Goal: Task Accomplishment & Management: Use online tool/utility

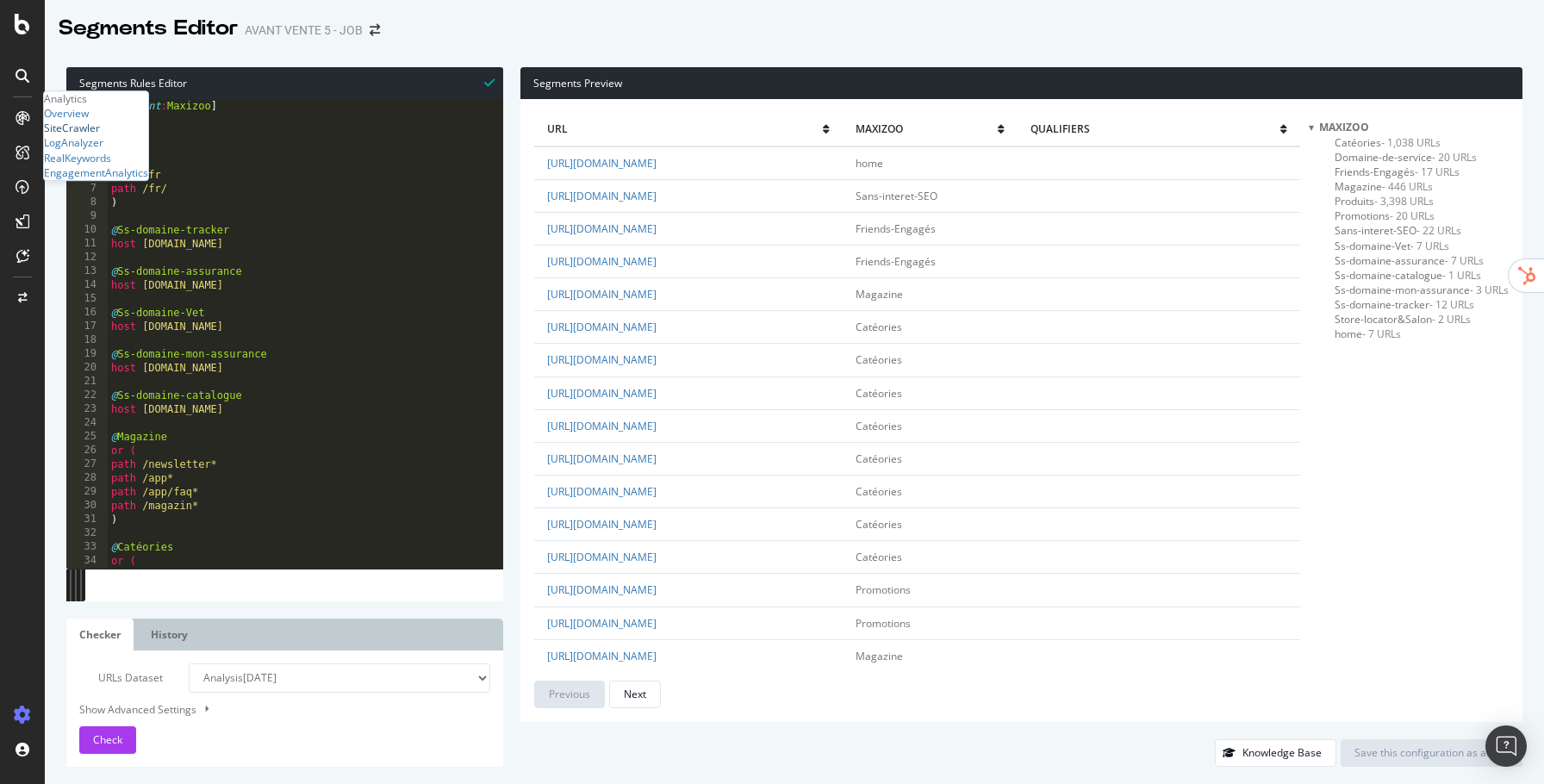
click at [100, 135] on div "SiteCrawler" at bounding box center [72, 128] width 56 height 14
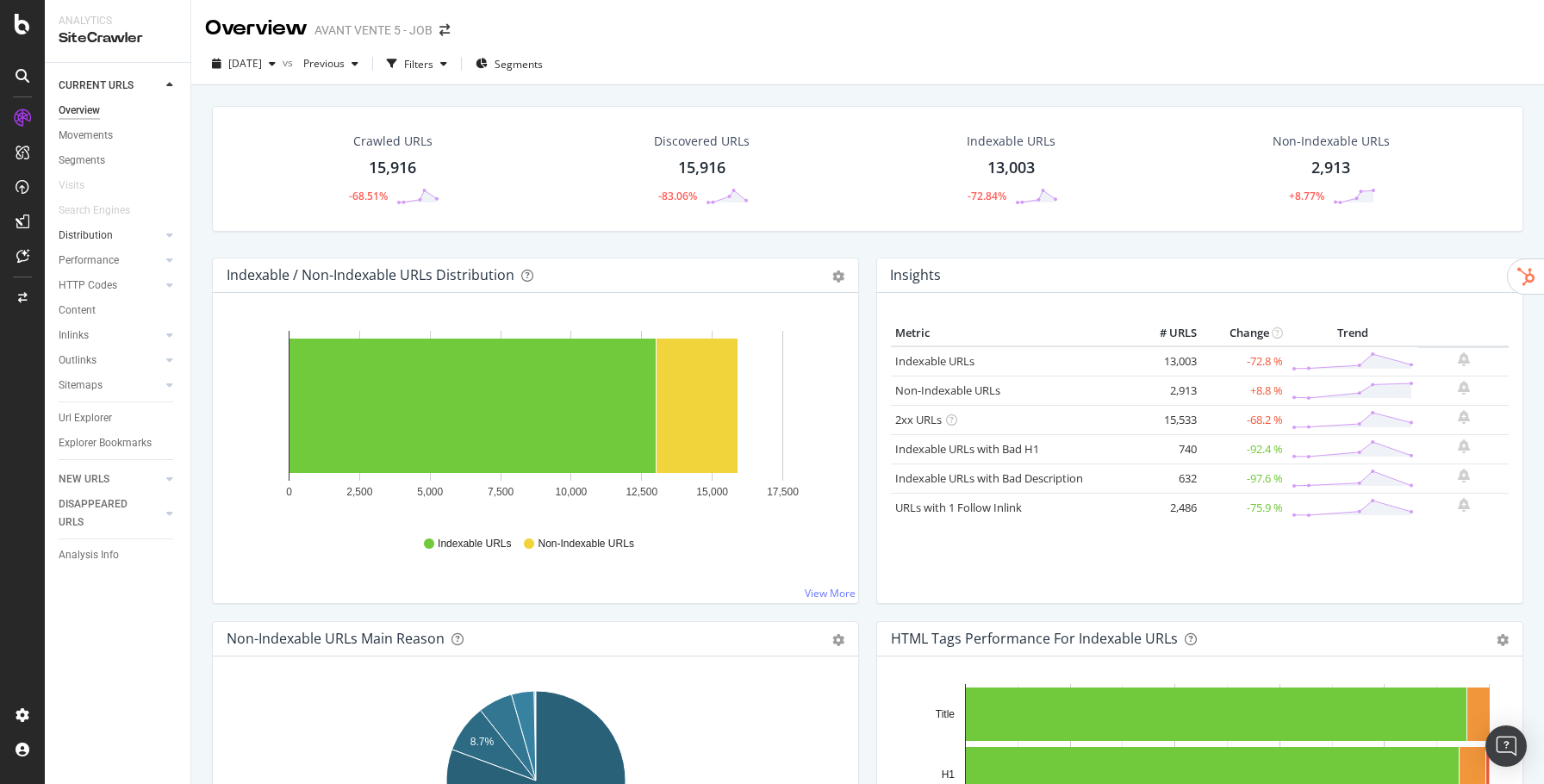
click at [115, 238] on link "Distribution" at bounding box center [109, 236] width 102 height 18
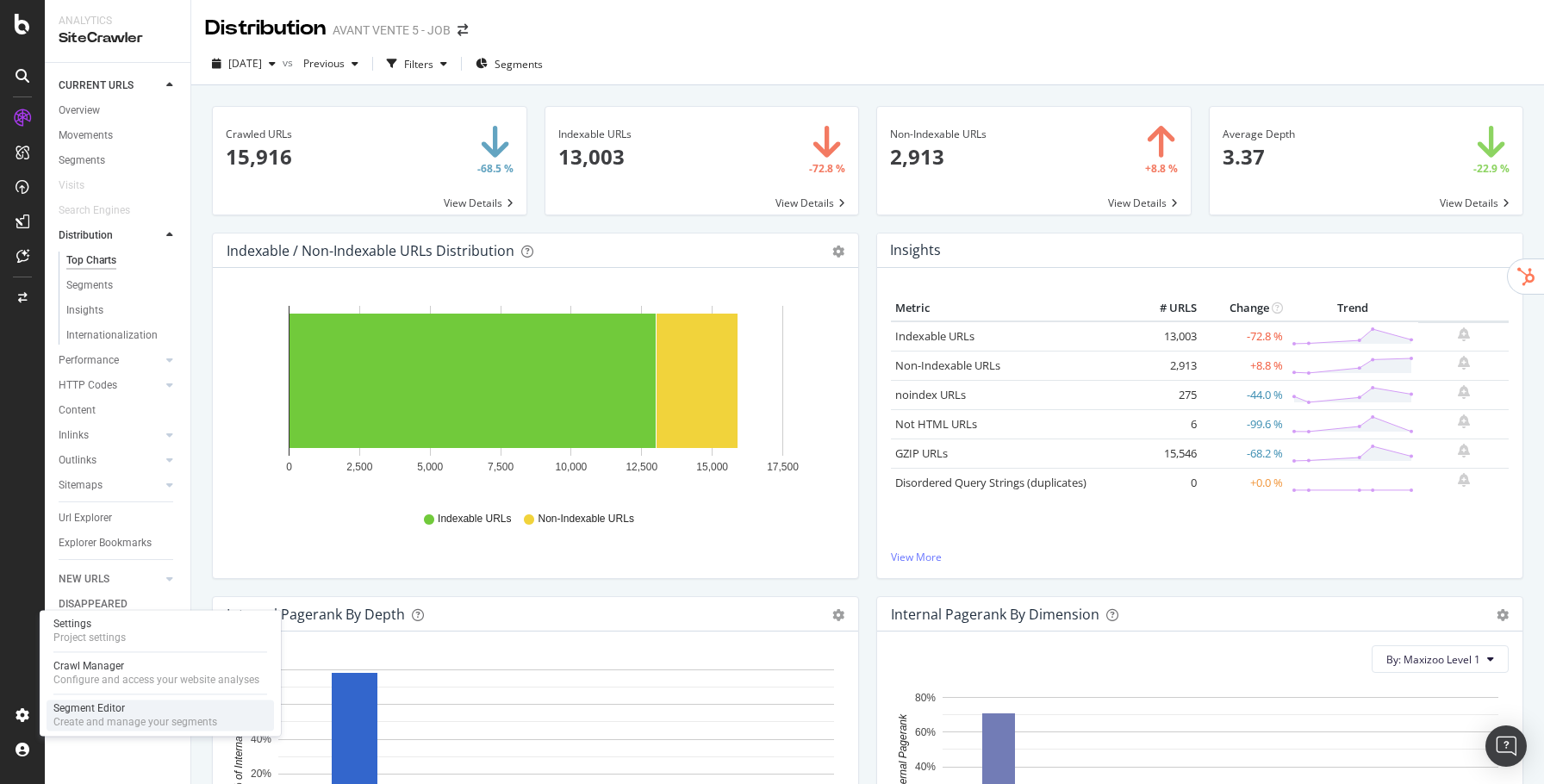
click at [79, 705] on div "Segment Editor" at bounding box center [135, 707] width 164 height 14
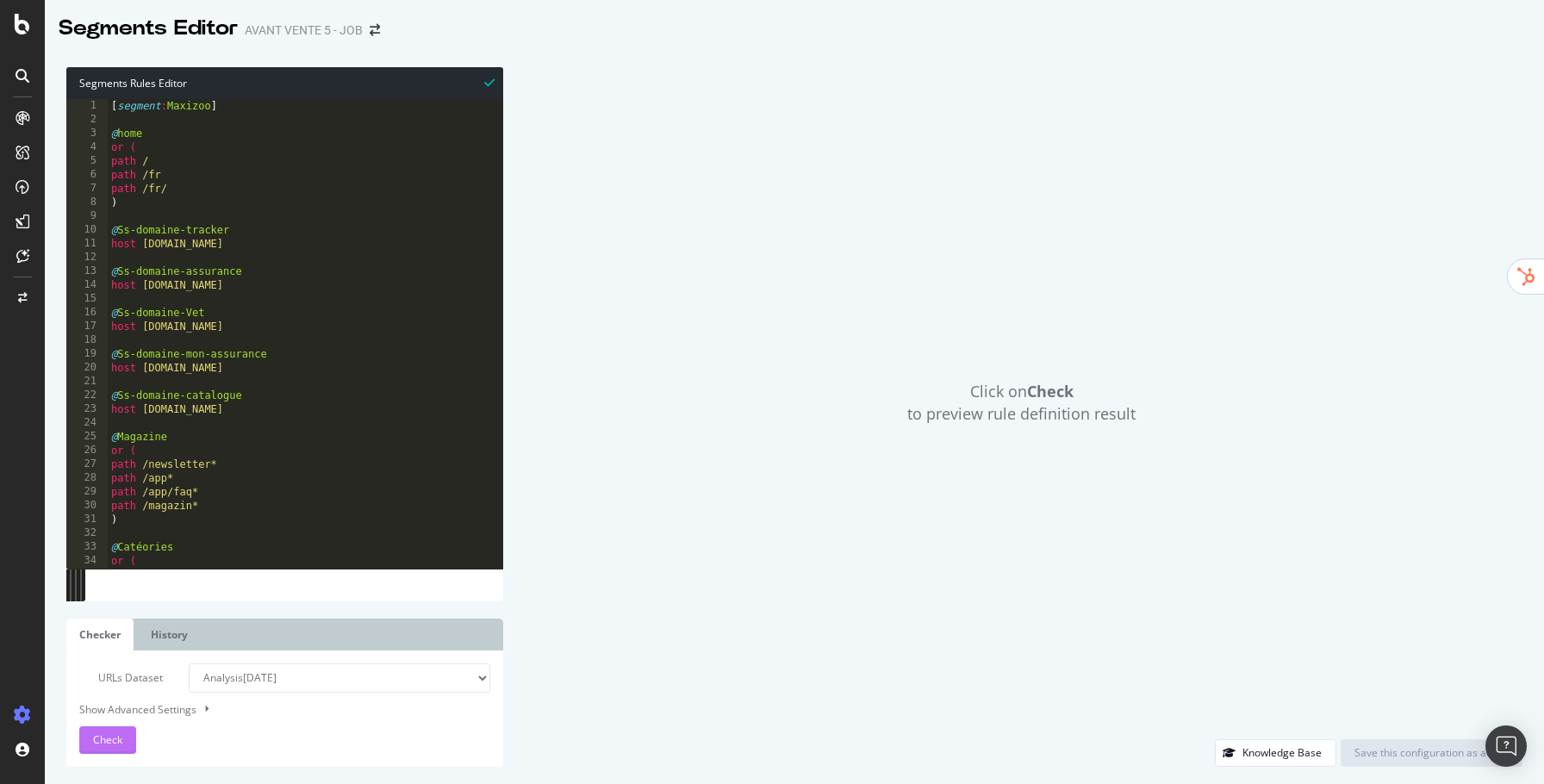
click at [101, 747] on div "Check" at bounding box center [108, 740] width 29 height 14
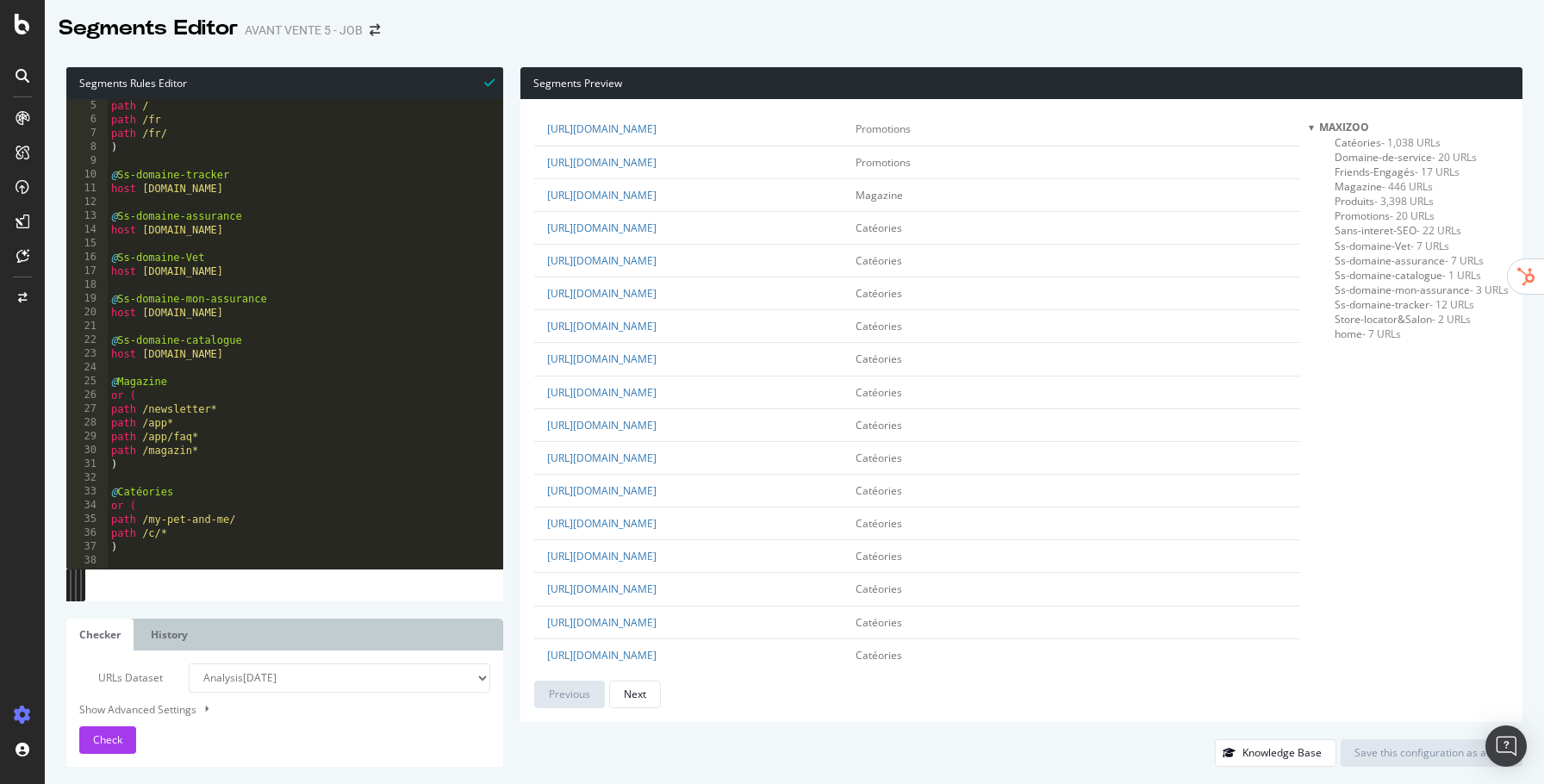
scroll to position [113, 0]
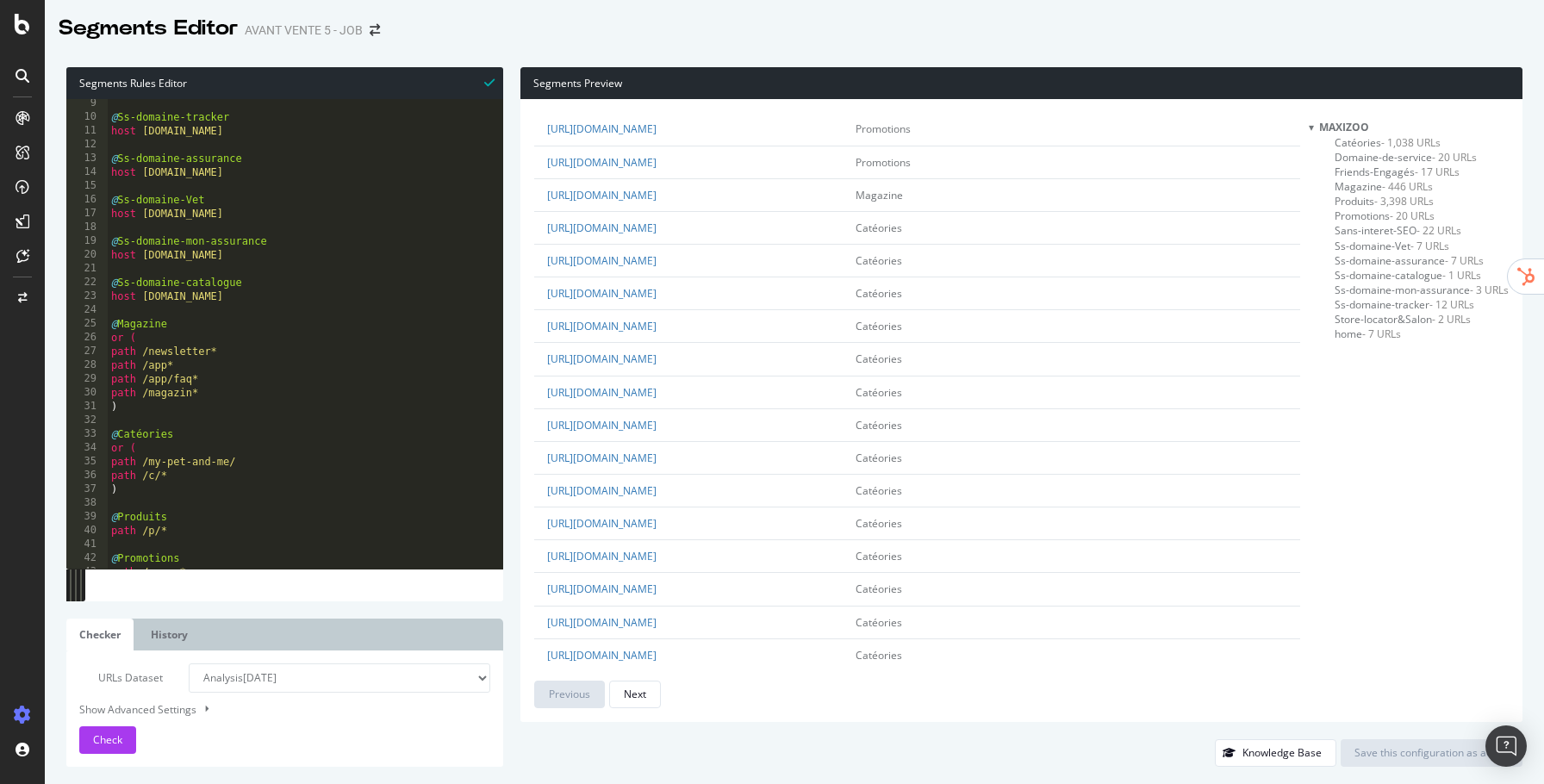
click at [130, 419] on div "@ Ss-domaine-tracker host [DOMAIN_NAME] @ Ss-domaine-assurance host [DOMAIN_NAM…" at bounding box center [305, 345] width 396 height 498
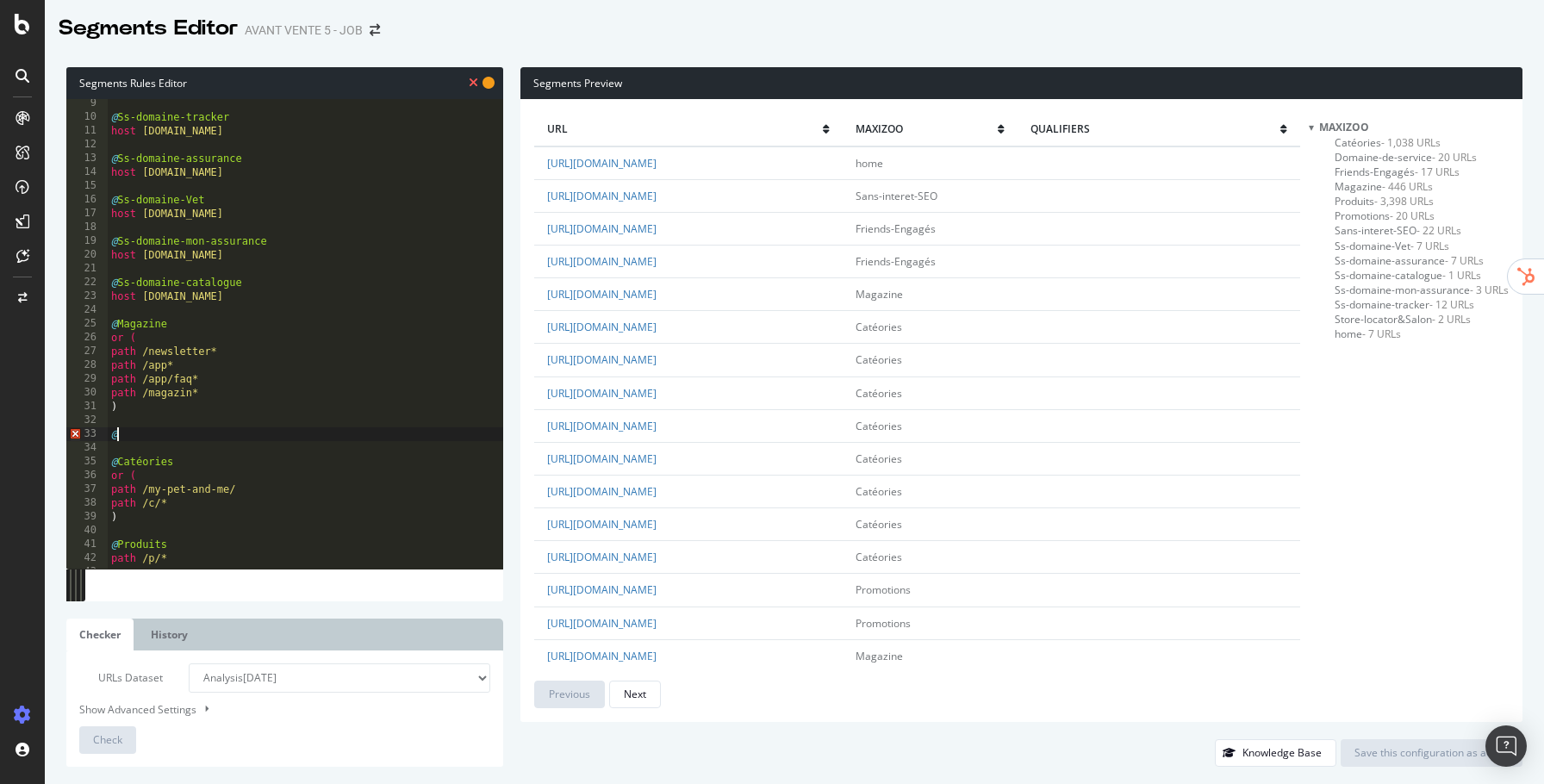
scroll to position [0, 0]
type textarea "@categ-prio"
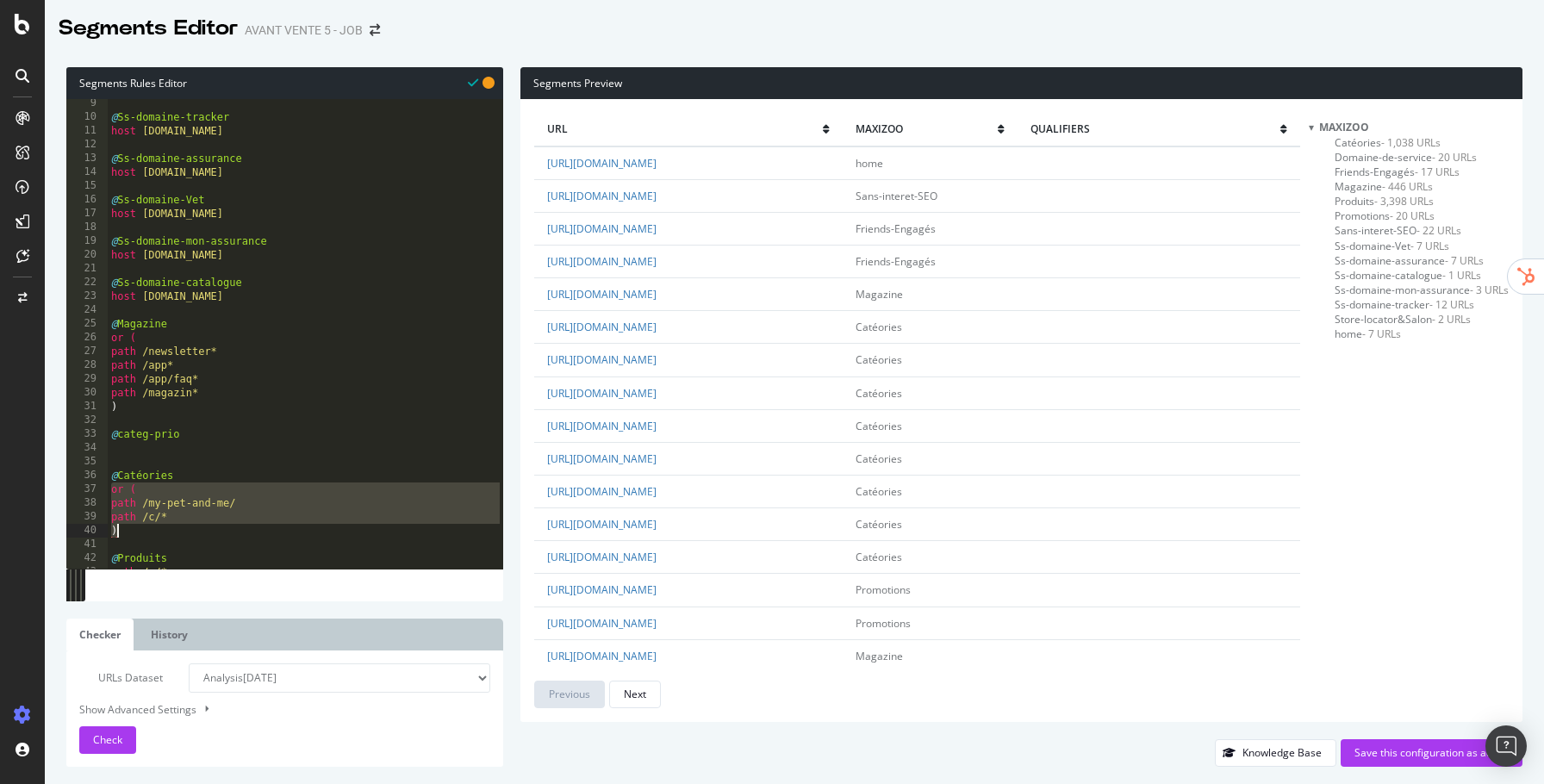
type textarea "@Catéories"
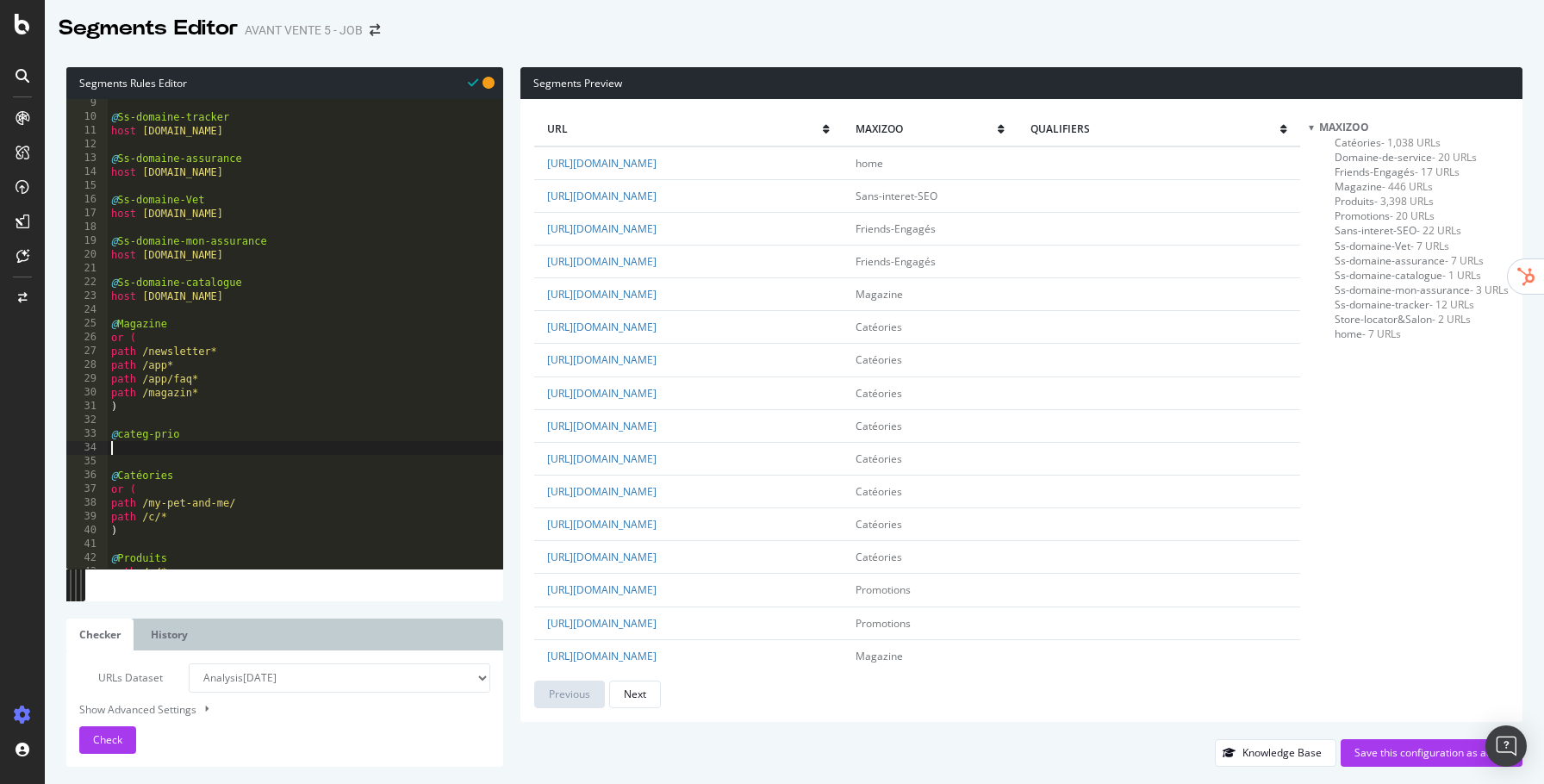
paste textarea ")"
type textarea "path /c/chien*"
paste textarea ")"
type textarea ")"
paste textarea "path /c/chien*"
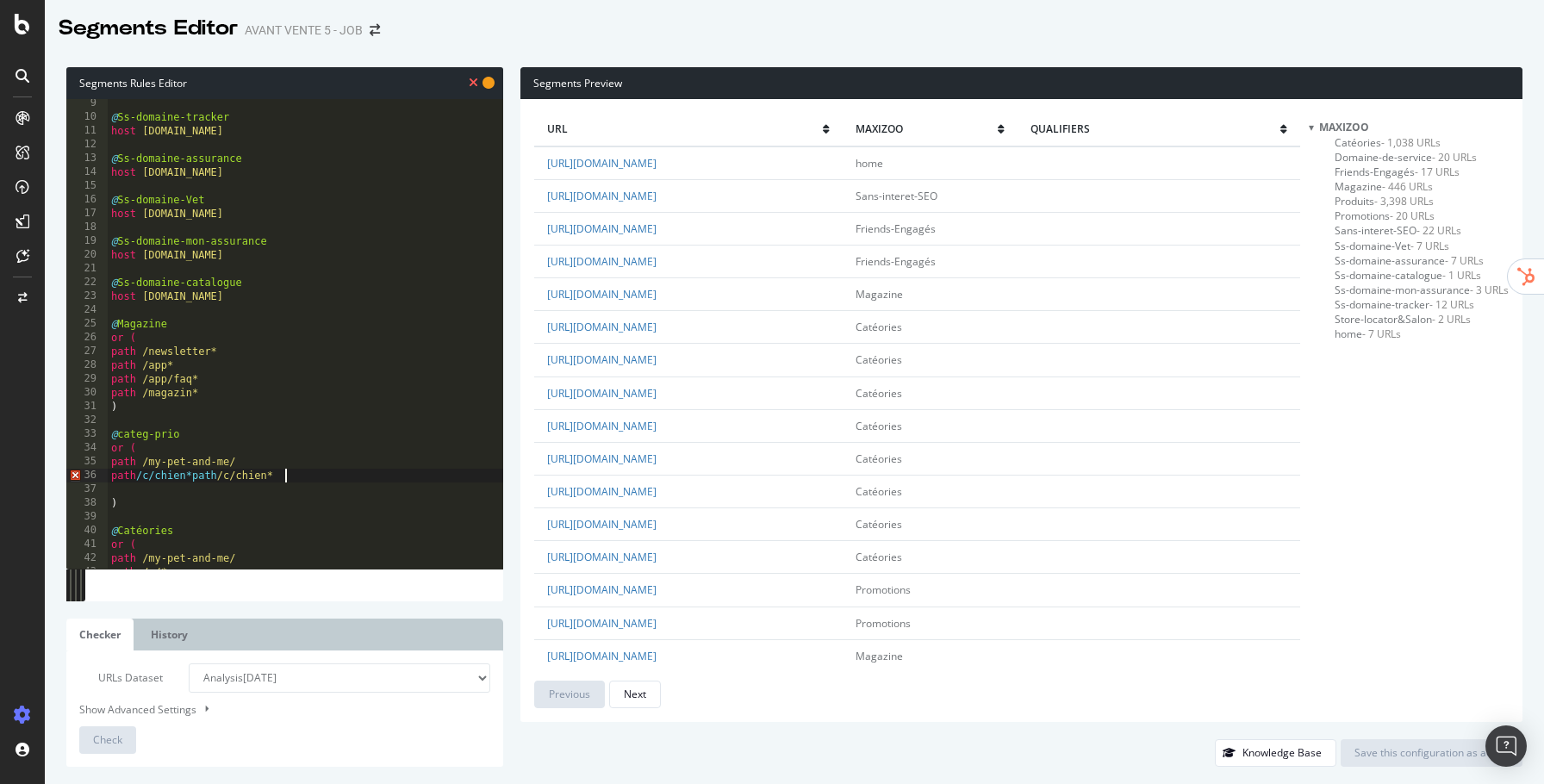
type textarea "path /c/chien*"
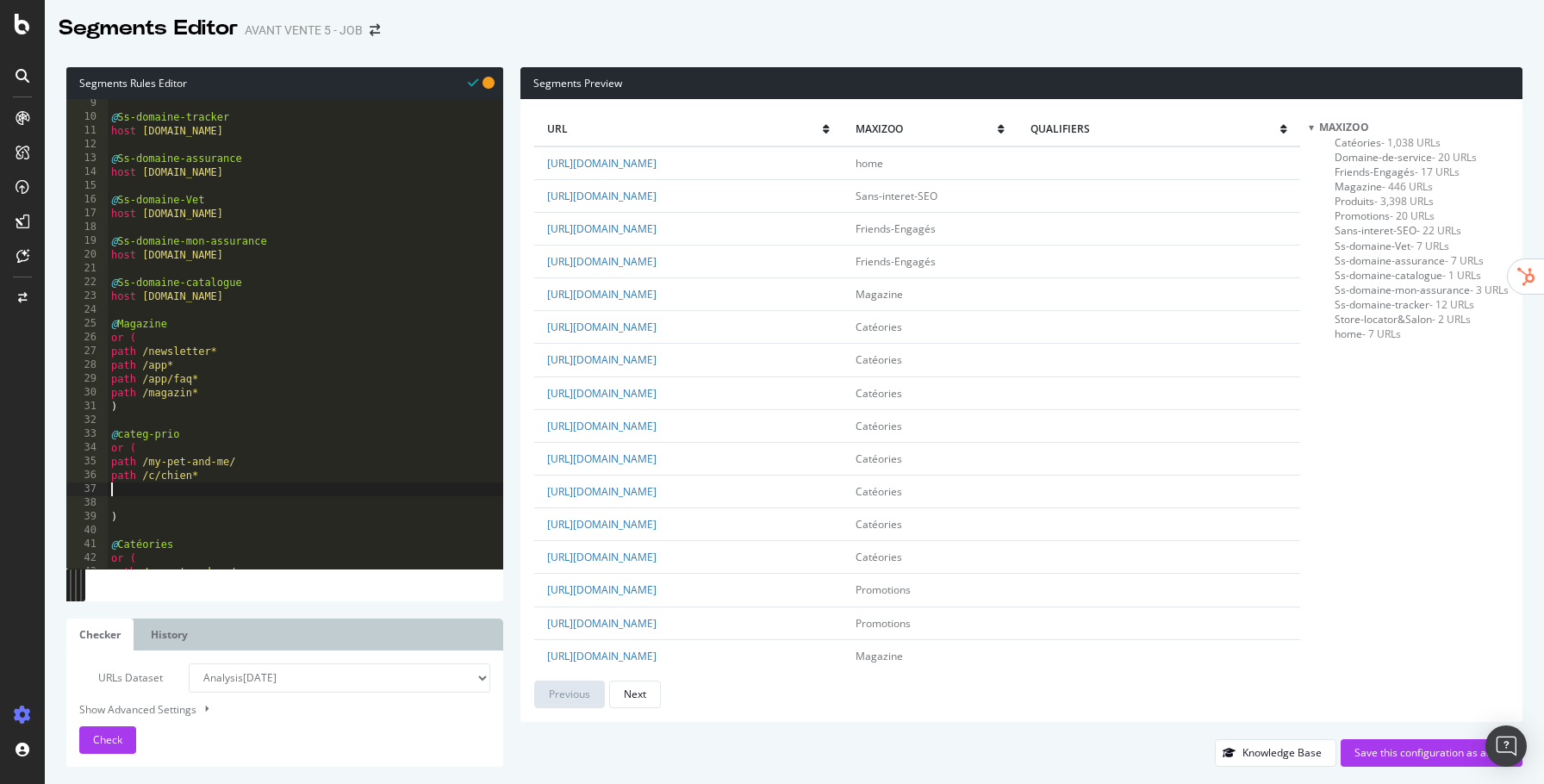
paste textarea "path /c/chien*"
type textarea "path /c/chat*"
type textarea ")"
click at [113, 734] on span "Check" at bounding box center [108, 740] width 29 height 14
click at [124, 742] on button "Check" at bounding box center [108, 740] width 57 height 28
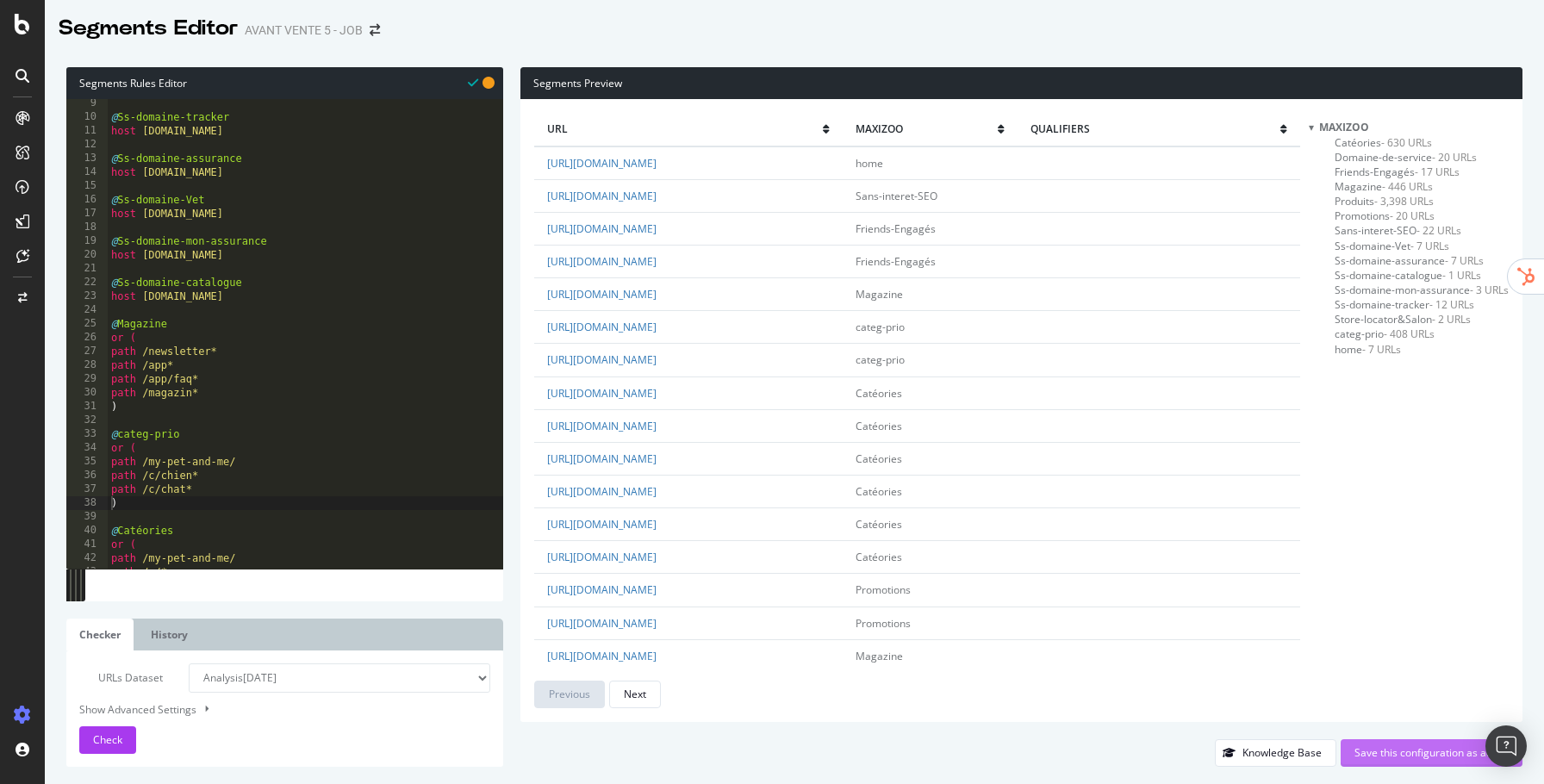
click at [1417, 755] on div "Save this configuration as active" at bounding box center [1431, 752] width 154 height 14
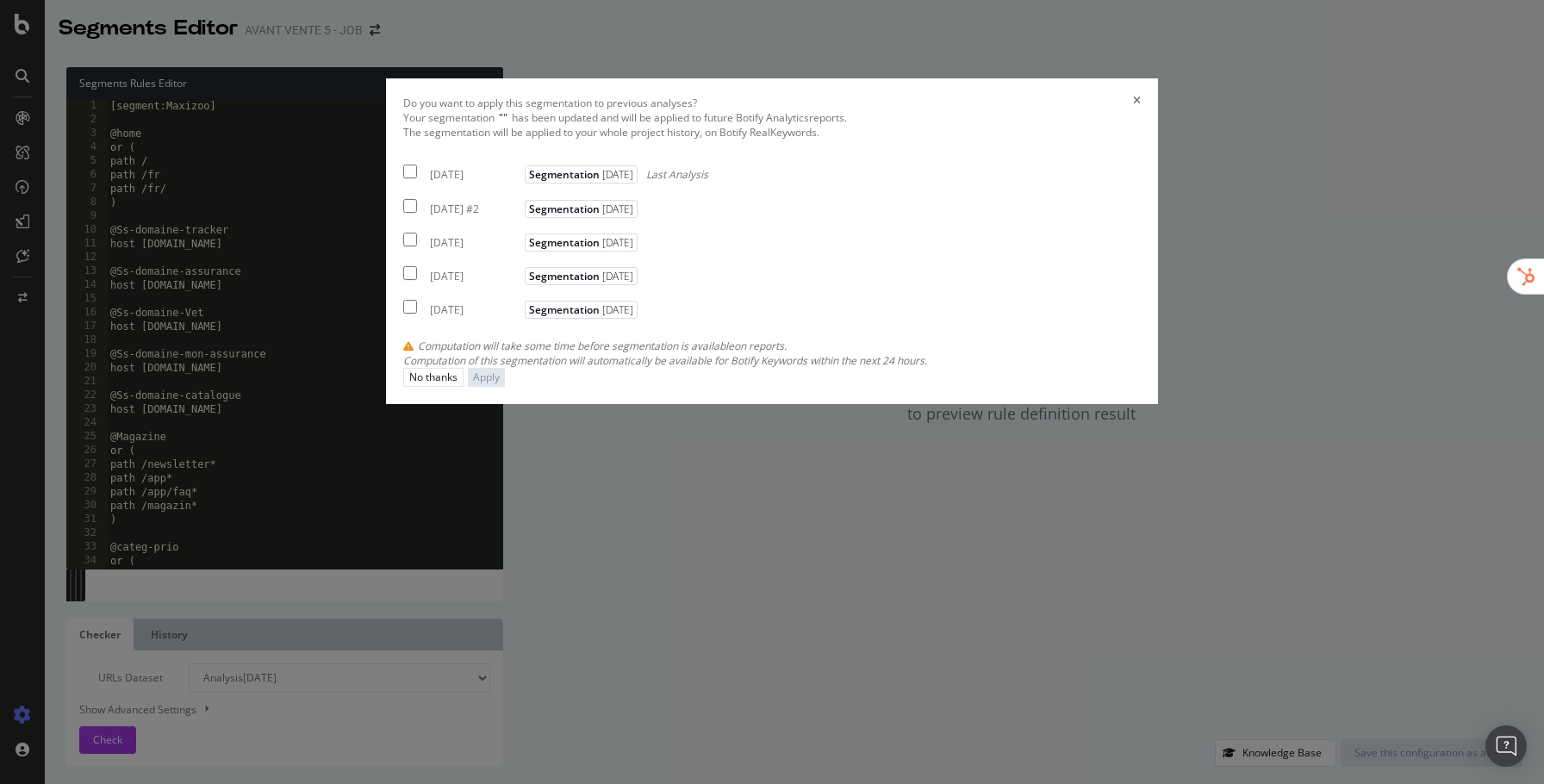
click at [512, 182] on div "[DATE]" at bounding box center [475, 174] width 90 height 14
checkbox input "true"
click at [500, 384] on div "Apply" at bounding box center [487, 377] width 27 height 14
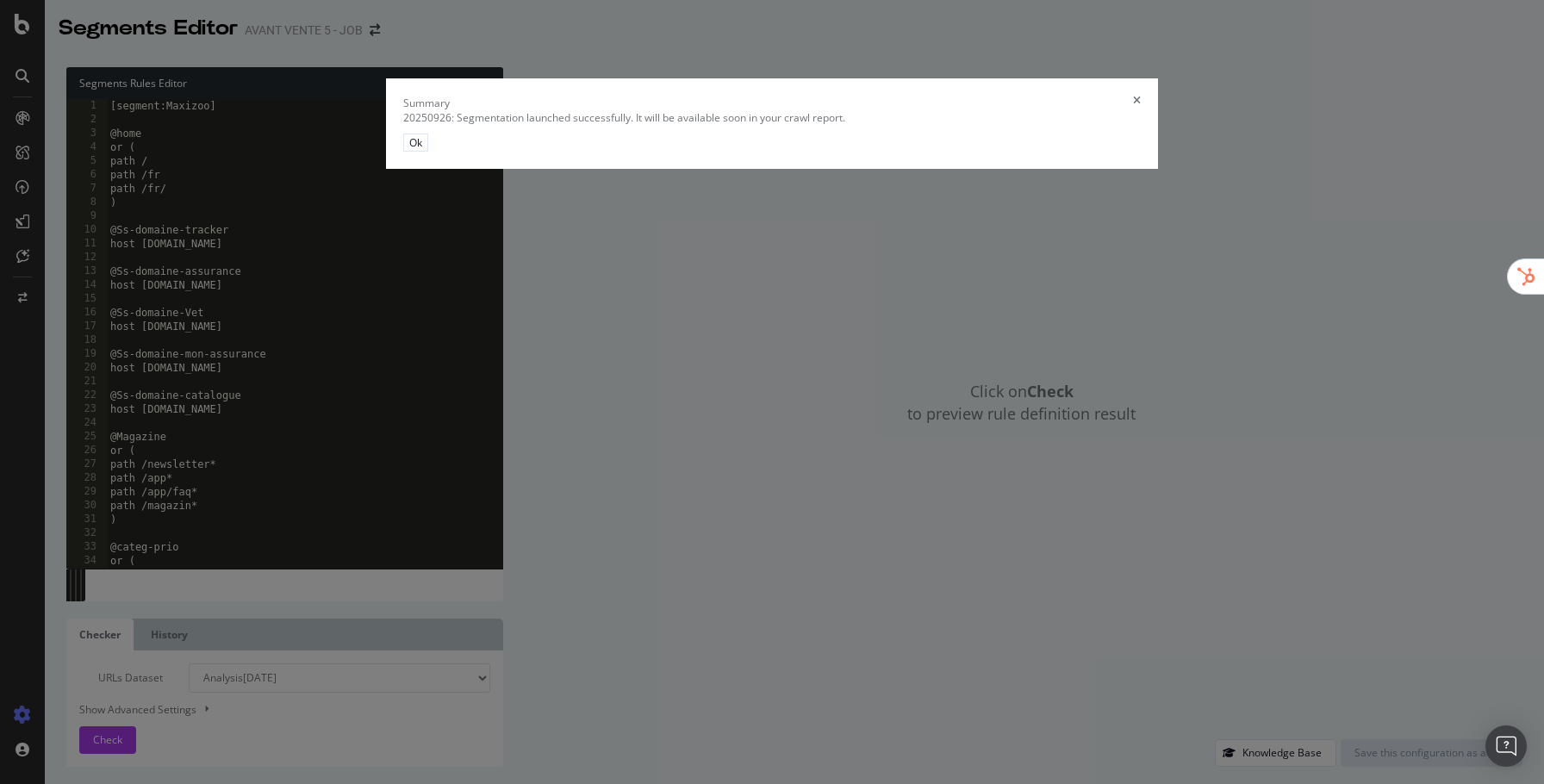
click at [428, 152] on button "Ok" at bounding box center [416, 143] width 25 height 18
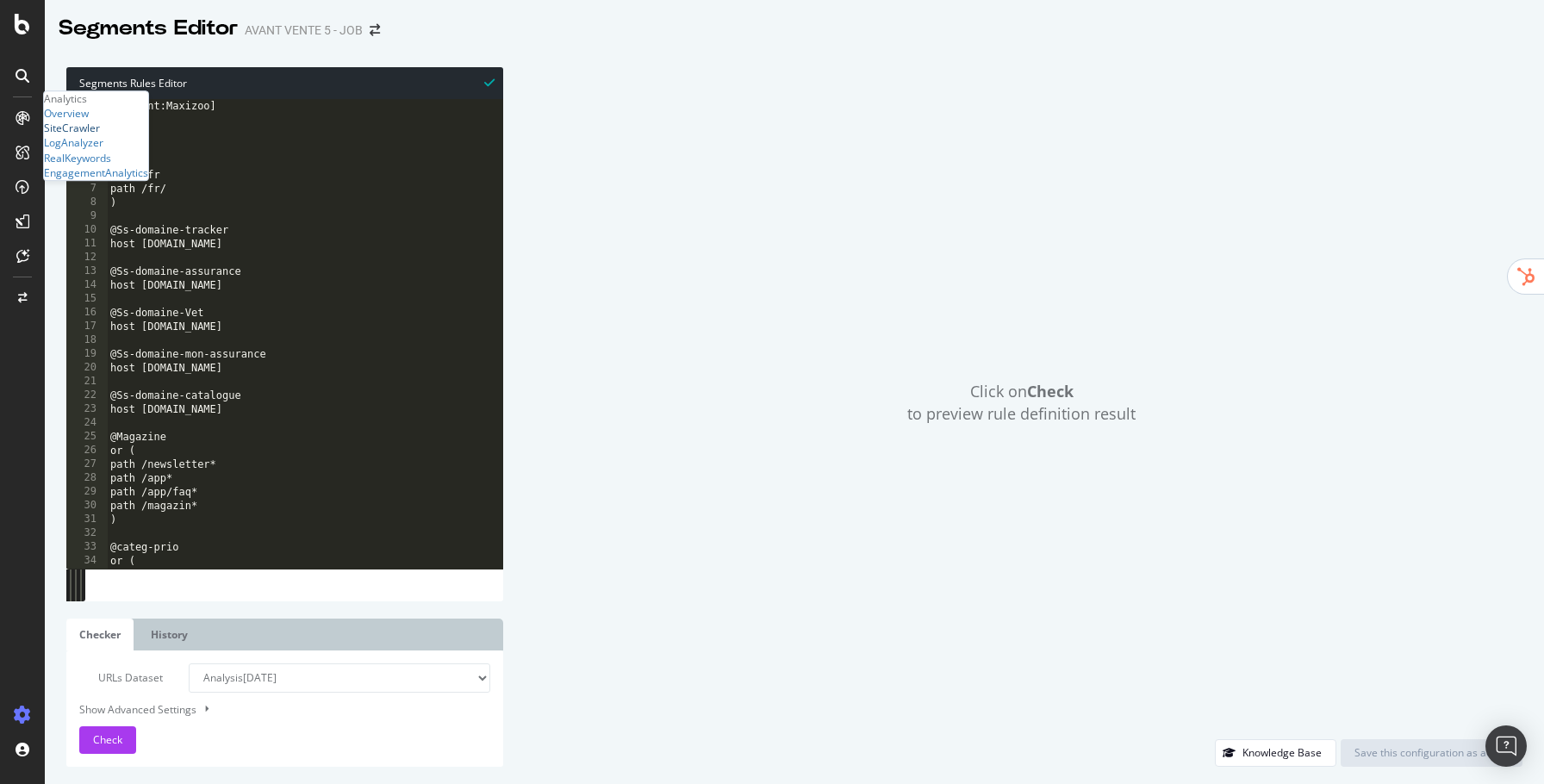
click at [98, 135] on div "SiteCrawler" at bounding box center [72, 128] width 56 height 14
